Goal: Information Seeking & Learning: Check status

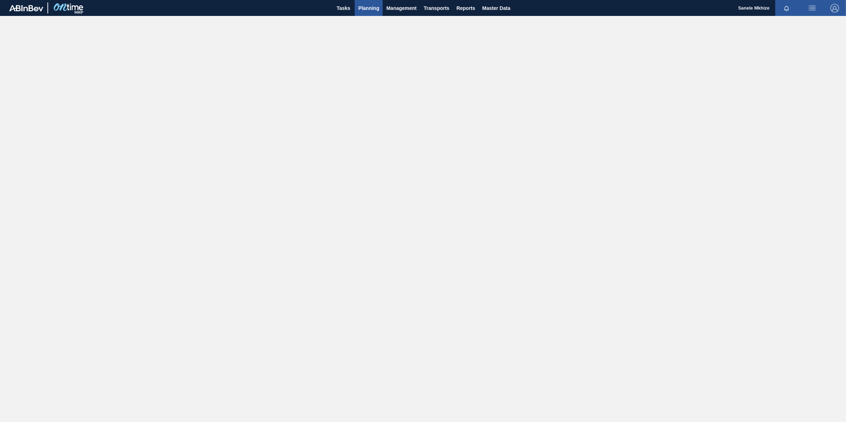
click at [369, 6] on span "Planning" at bounding box center [368, 8] width 21 height 8
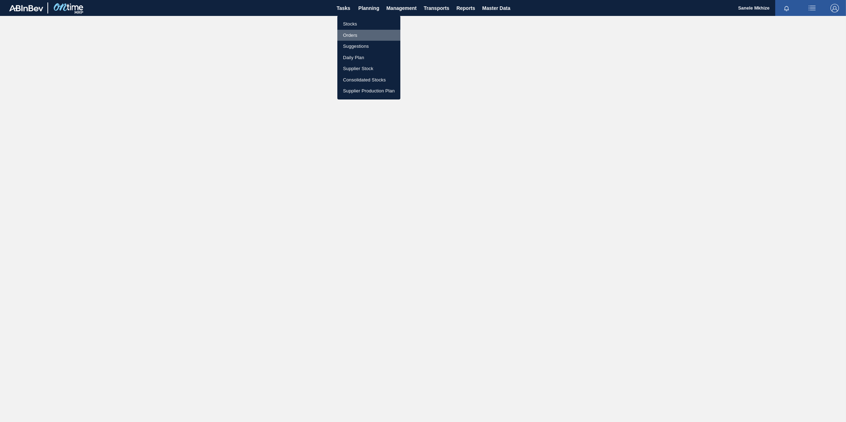
click at [354, 36] on li "Orders" at bounding box center [368, 35] width 63 height 11
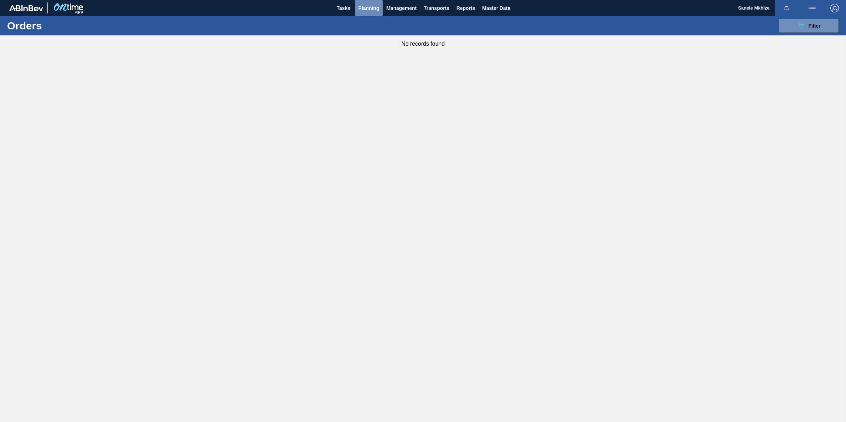
click at [374, 6] on span "Planning" at bounding box center [368, 8] width 21 height 8
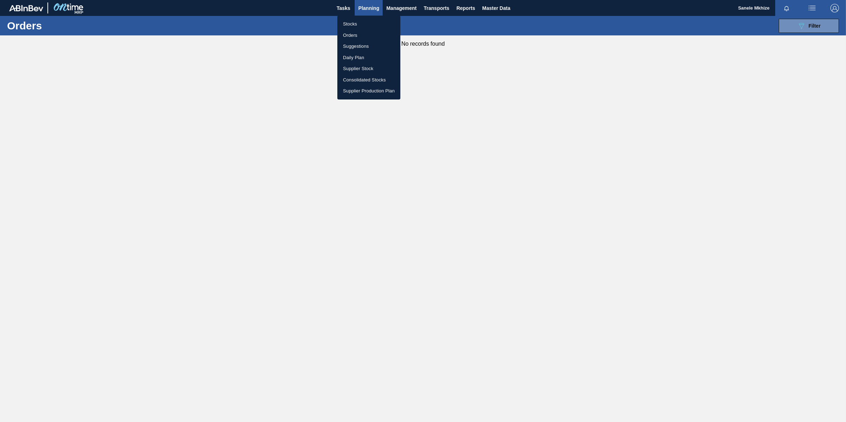
click at [352, 22] on li "Stocks" at bounding box center [368, 23] width 63 height 11
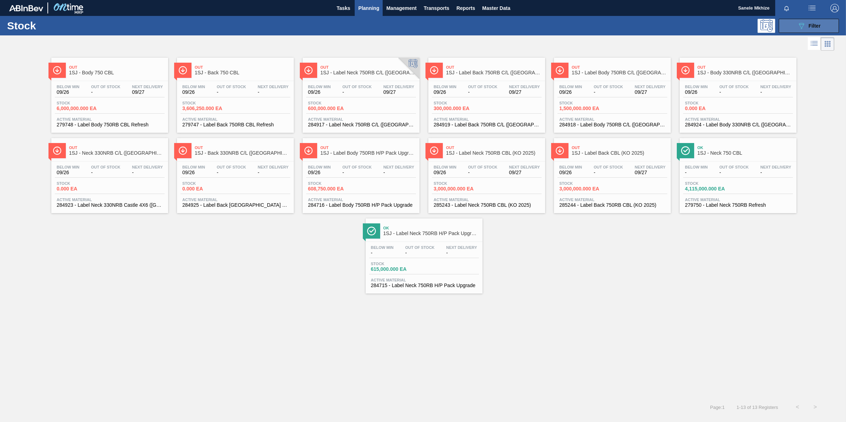
click at [811, 28] on span "Filter" at bounding box center [815, 26] width 12 height 6
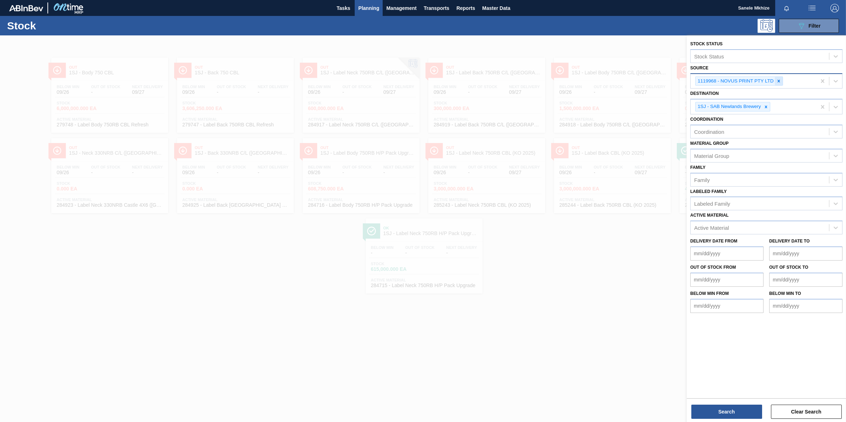
click at [780, 80] on icon at bounding box center [779, 81] width 5 height 5
type input "pride"
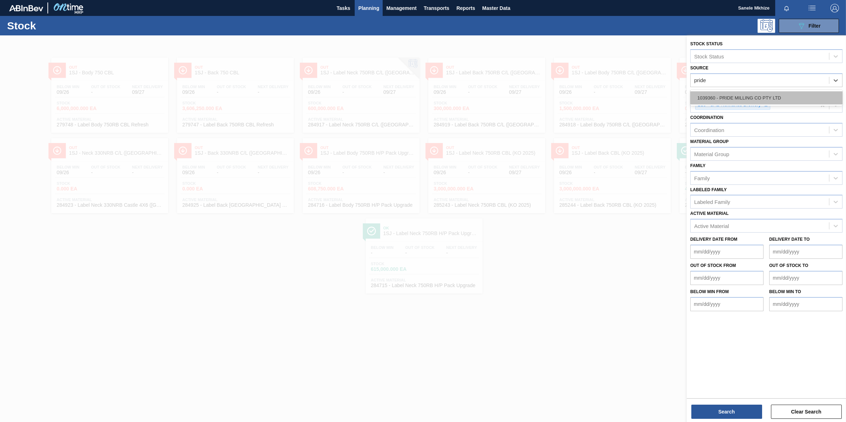
click at [776, 99] on div "1039360 - PRIDE MILLING CO PTY LTD" at bounding box center [767, 97] width 152 height 13
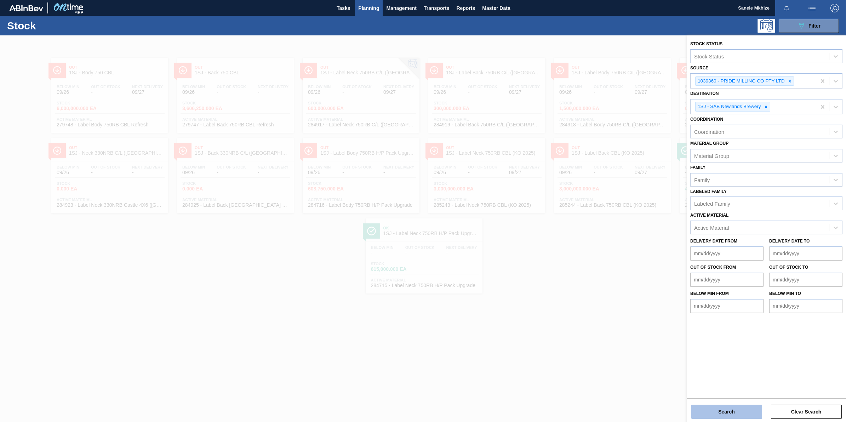
click at [726, 413] on button "Search" at bounding box center [727, 412] width 71 height 14
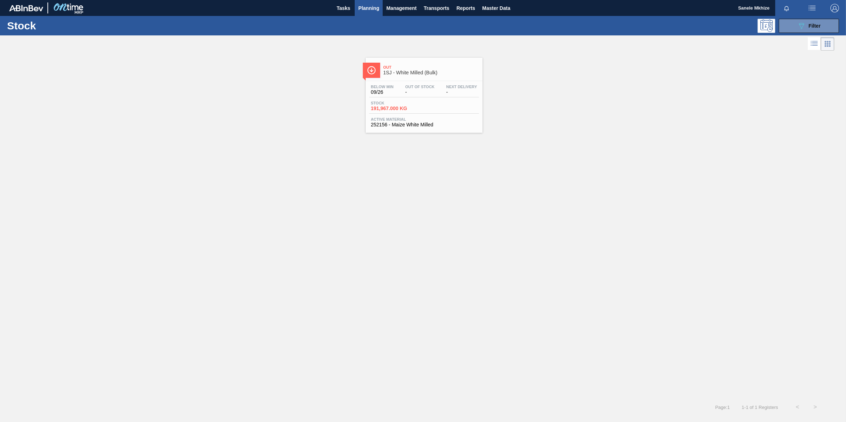
click at [422, 124] on span "252156 - Maize White Milled" at bounding box center [424, 124] width 106 height 5
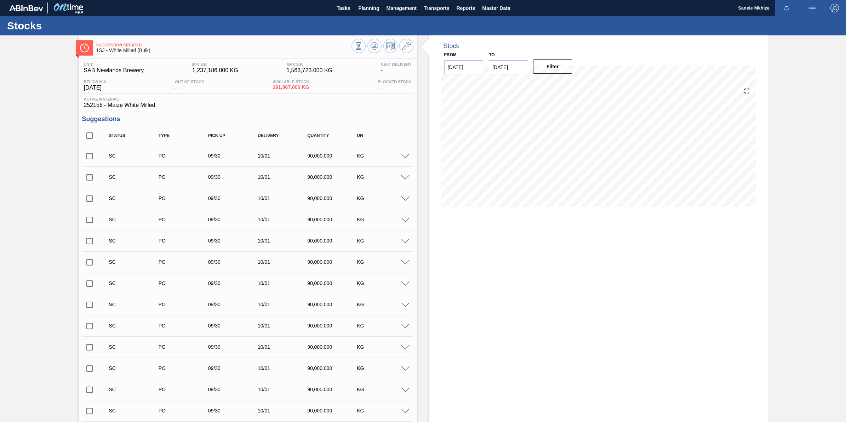
click at [579, 278] on div "Stock From [DATE] to [DATE] Filter" at bounding box center [599, 314] width 339 height 559
